Goal: Task Accomplishment & Management: Manage account settings

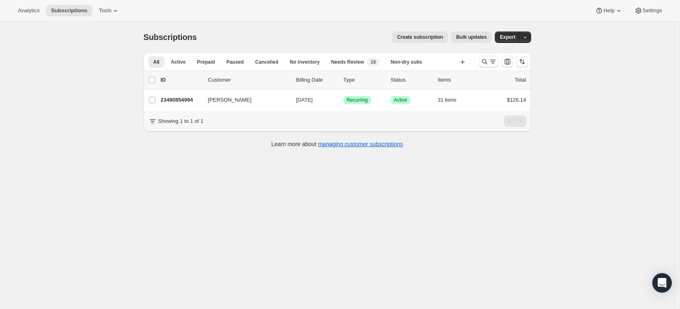
click at [481, 62] on div at bounding box center [504, 61] width 56 height 16
click at [484, 62] on icon "Search and filter results" at bounding box center [485, 62] width 8 height 8
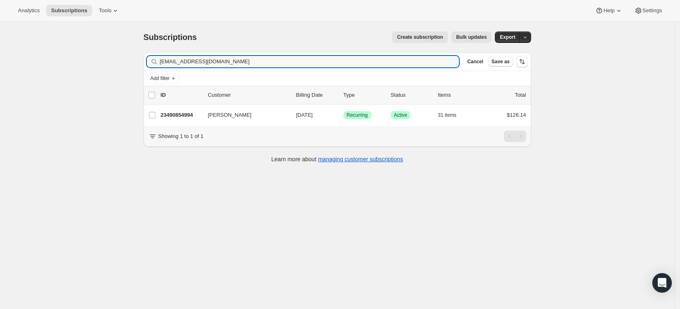
click at [452, 66] on div "ncalphaagent@gmail.com Clear" at bounding box center [303, 61] width 313 height 11
click at [454, 61] on icon "button" at bounding box center [450, 62] width 8 height 8
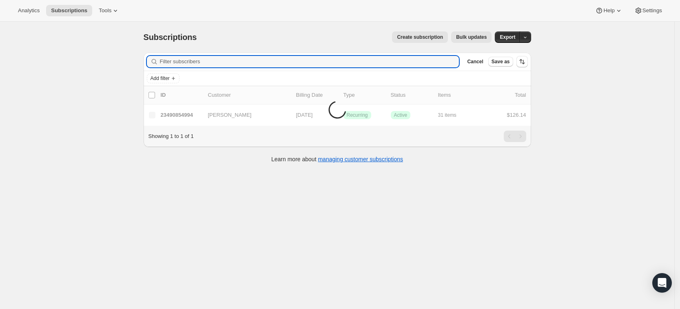
paste input "ayfh@yahoo.com"
type input "ayfh@yahoo.com"
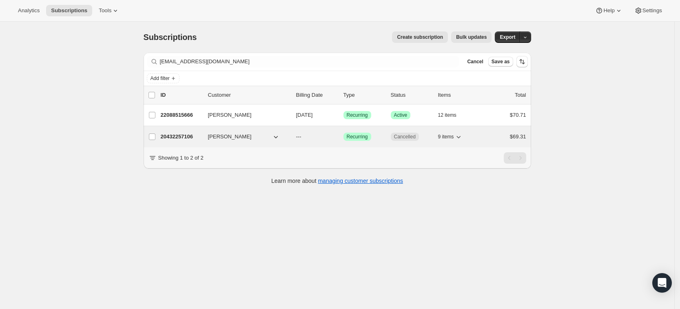
click at [183, 136] on p "20432257106" at bounding box center [181, 137] width 41 height 8
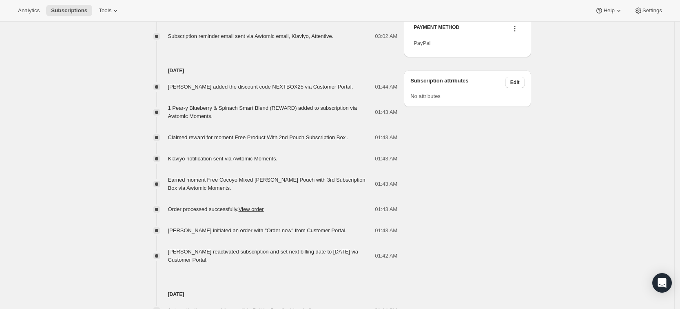
scroll to position [441, 0]
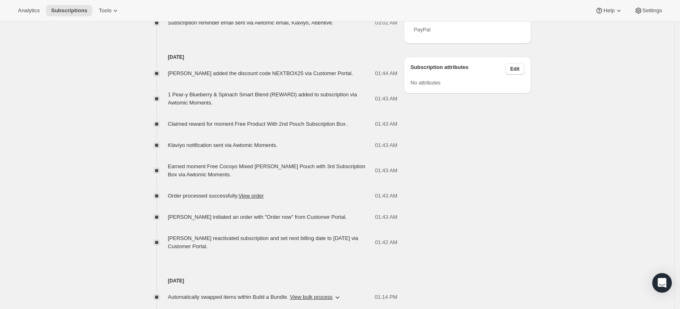
drag, startPoint x: 278, startPoint y: 235, endPoint x: 164, endPoint y: 232, distance: 113.5
click at [164, 234] on div "ALAN HUANG reactivated subscription and set next billing date to Tuesday, Septe…" at bounding box center [271, 242] width 254 height 16
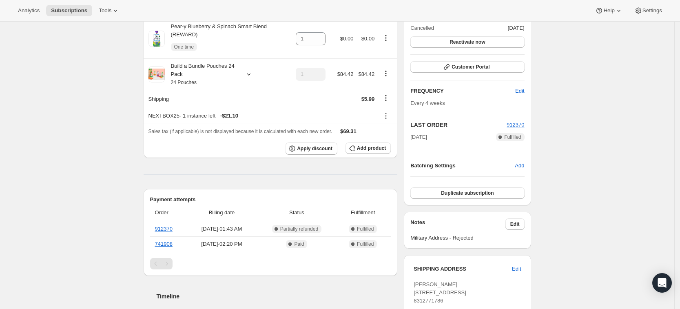
scroll to position [0, 0]
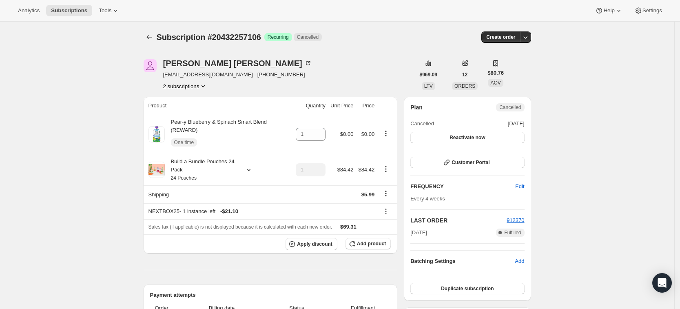
click at [193, 85] on button "2 subscriptions" at bounding box center [185, 86] width 44 height 8
click at [188, 119] on span "22088515666" at bounding box center [188, 115] width 57 height 8
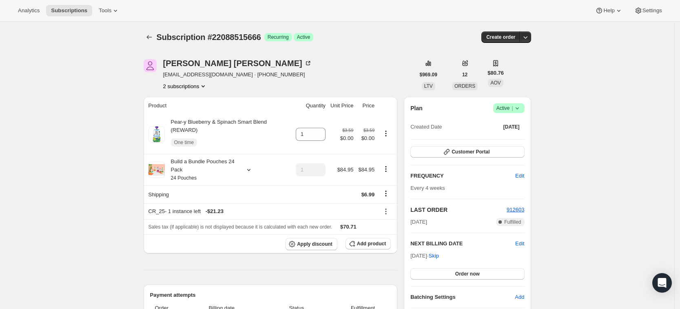
click at [193, 89] on button "2 subscriptions" at bounding box center [185, 86] width 44 height 8
click at [189, 104] on span "20432257106" at bounding box center [176, 101] width 33 height 6
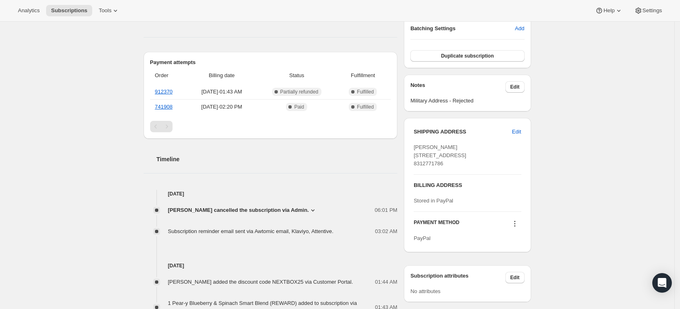
scroll to position [228, 0]
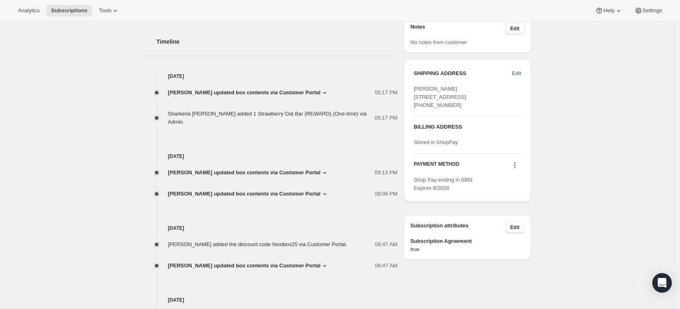
scroll to position [328, 0]
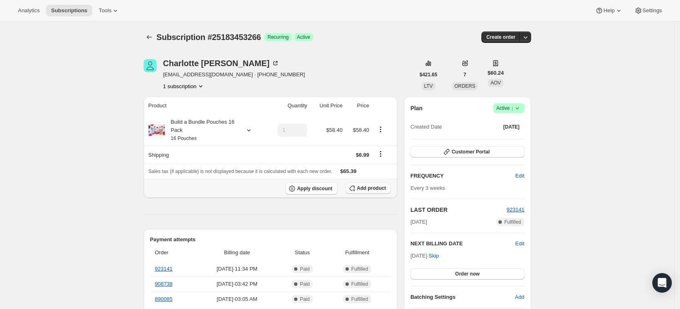
click at [368, 189] on span "Add product" at bounding box center [371, 188] width 29 height 7
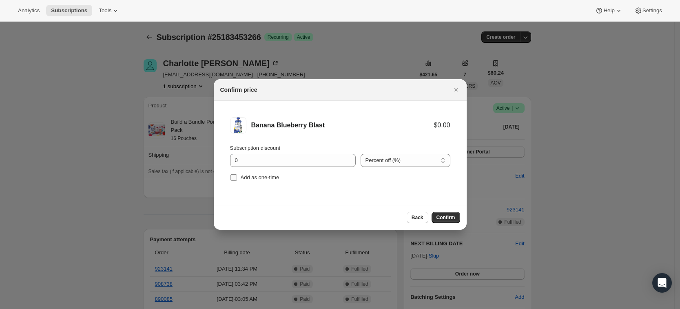
click at [251, 177] on span "Add as one-time" at bounding box center [260, 177] width 39 height 6
click at [237, 177] on input "Add as one-time" at bounding box center [234, 177] width 7 height 7
checkbox input "true"
click at [441, 217] on span "Confirm" at bounding box center [446, 217] width 19 height 7
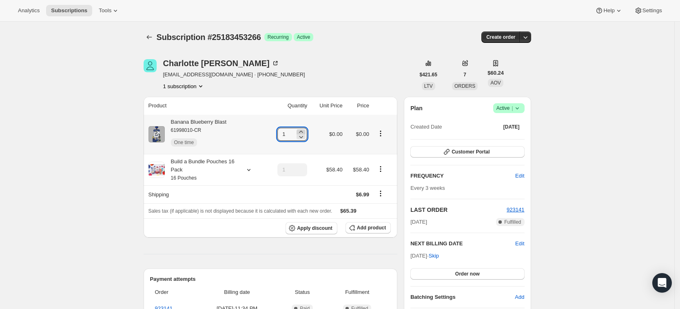
click at [305, 131] on icon at bounding box center [301, 132] width 8 height 8
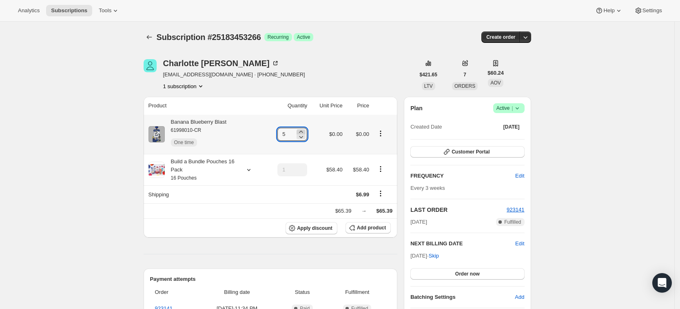
type input "6"
